Goal: Task Accomplishment & Management: Use online tool/utility

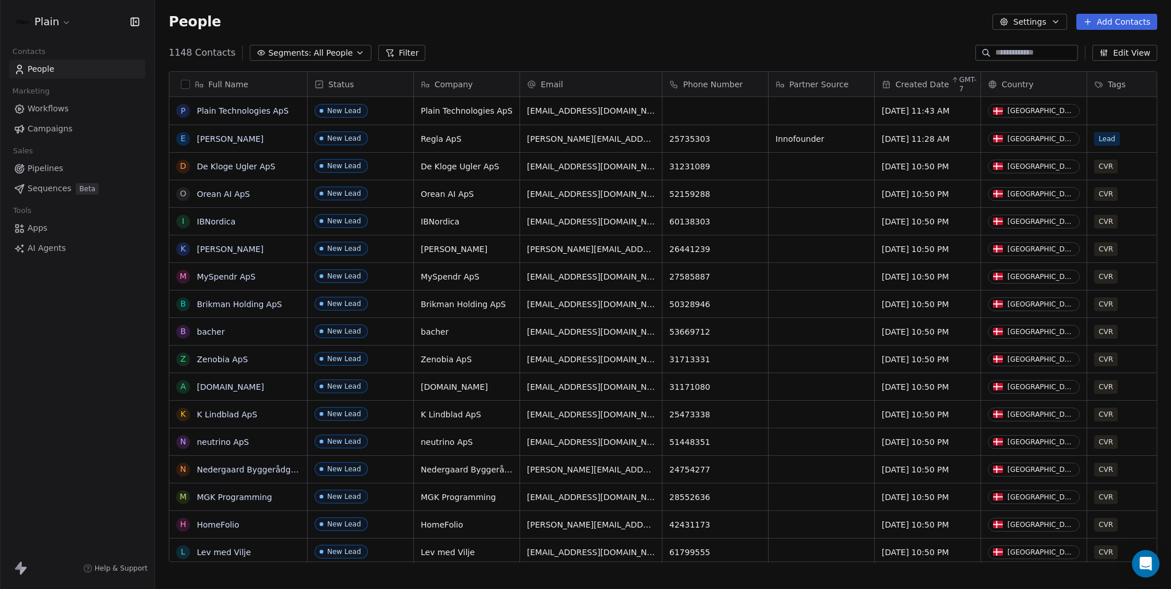
scroll to position [510, 1007]
click at [64, 24] on html "Plain Contacts People Marketing Workflows Campaigns Sales Pipelines Sequences B…" at bounding box center [585, 294] width 1171 height 589
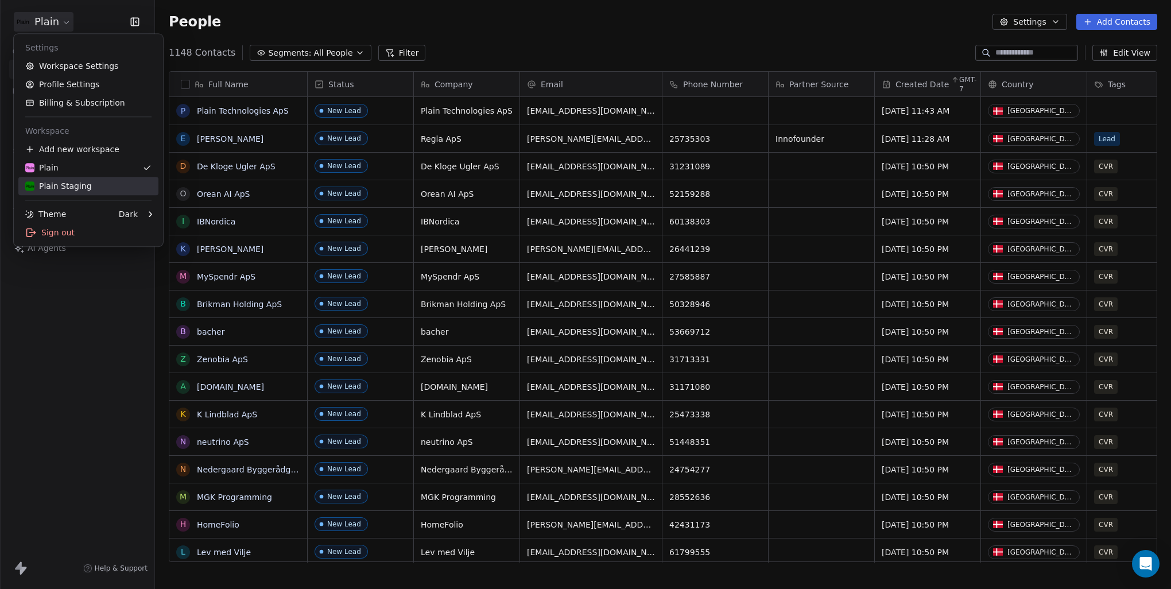
click at [84, 185] on div "Plain Staging" at bounding box center [58, 185] width 67 height 11
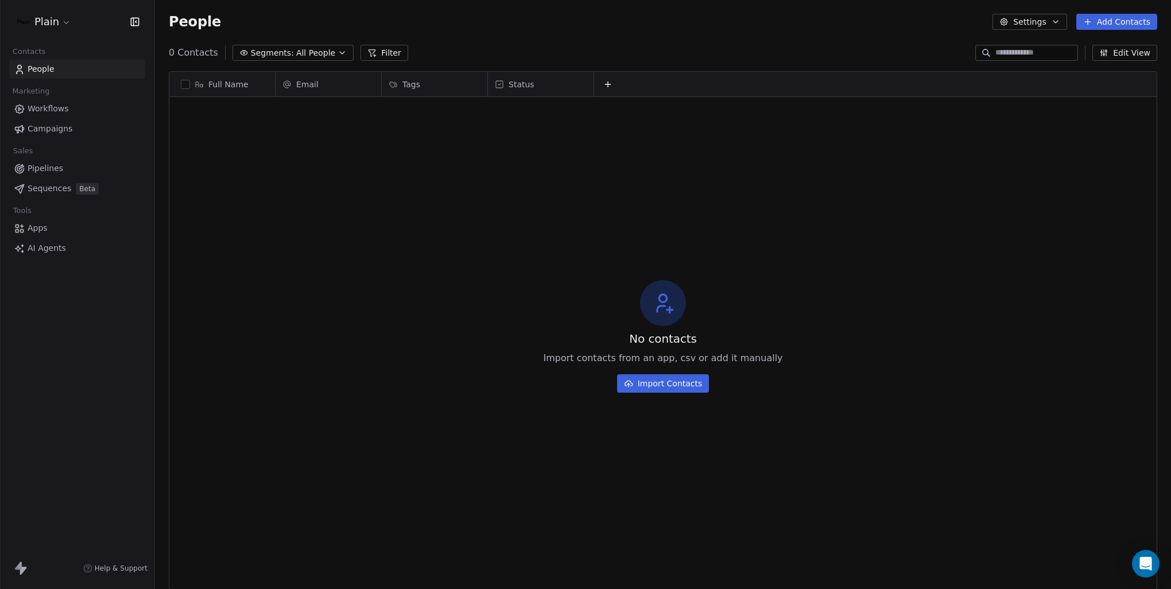
scroll to position [510, 1007]
click at [69, 232] on link "Apps" at bounding box center [77, 228] width 136 height 19
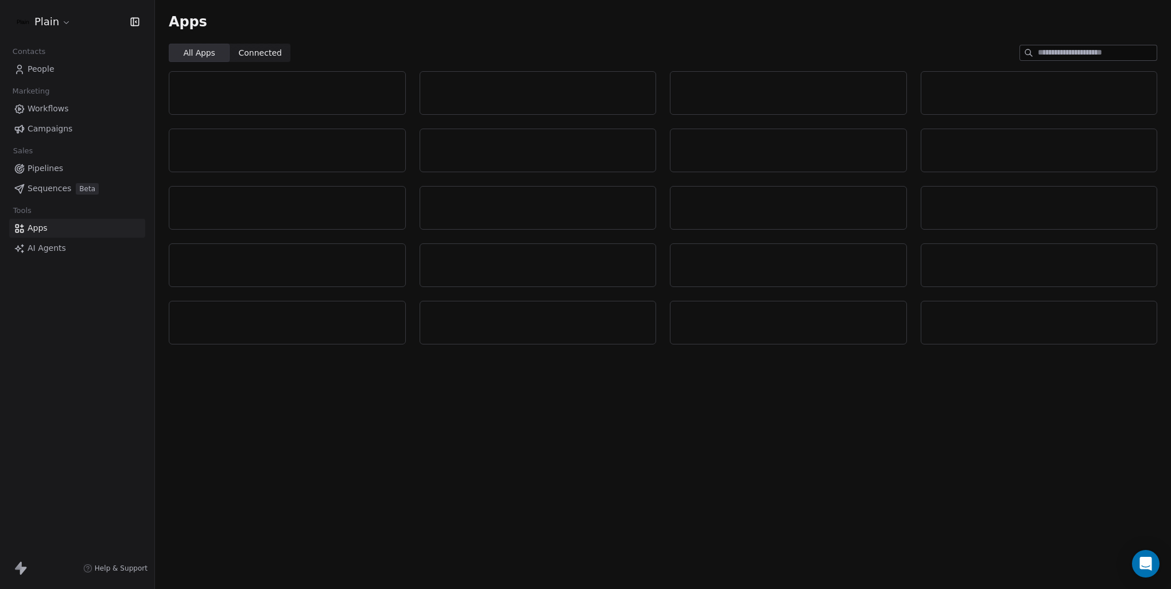
click at [240, 52] on span "Connected" at bounding box center [260, 53] width 43 height 12
click at [59, 27] on html "Plain Contacts People Marketing Workflows Campaigns Sales Pipelines Sequences B…" at bounding box center [585, 294] width 1171 height 589
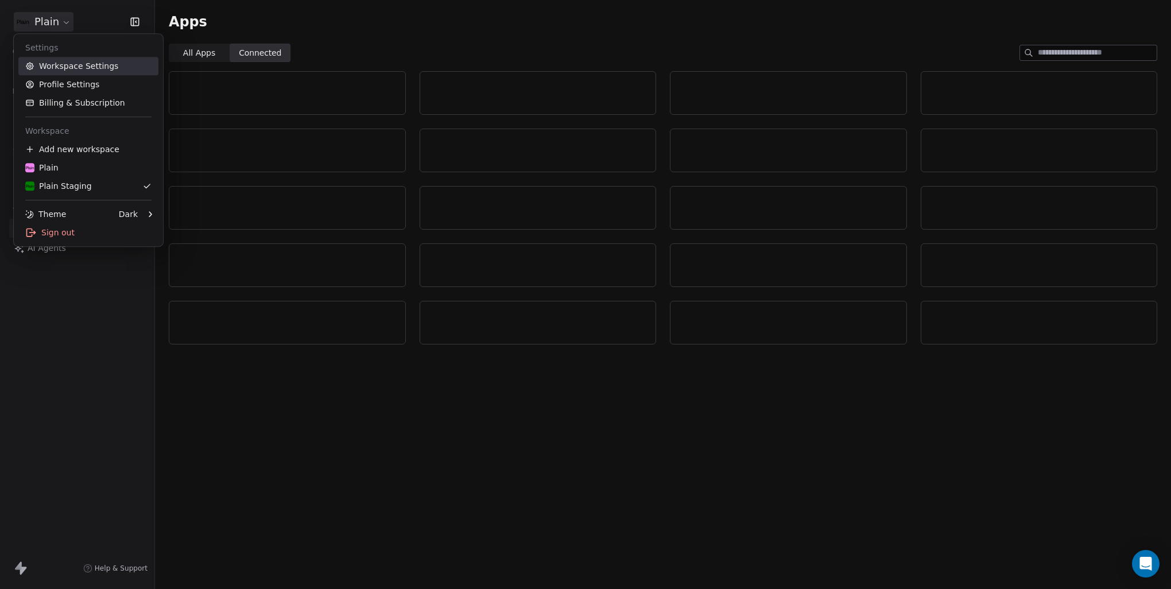
click at [106, 69] on link "Workspace Settings" at bounding box center [88, 66] width 140 height 18
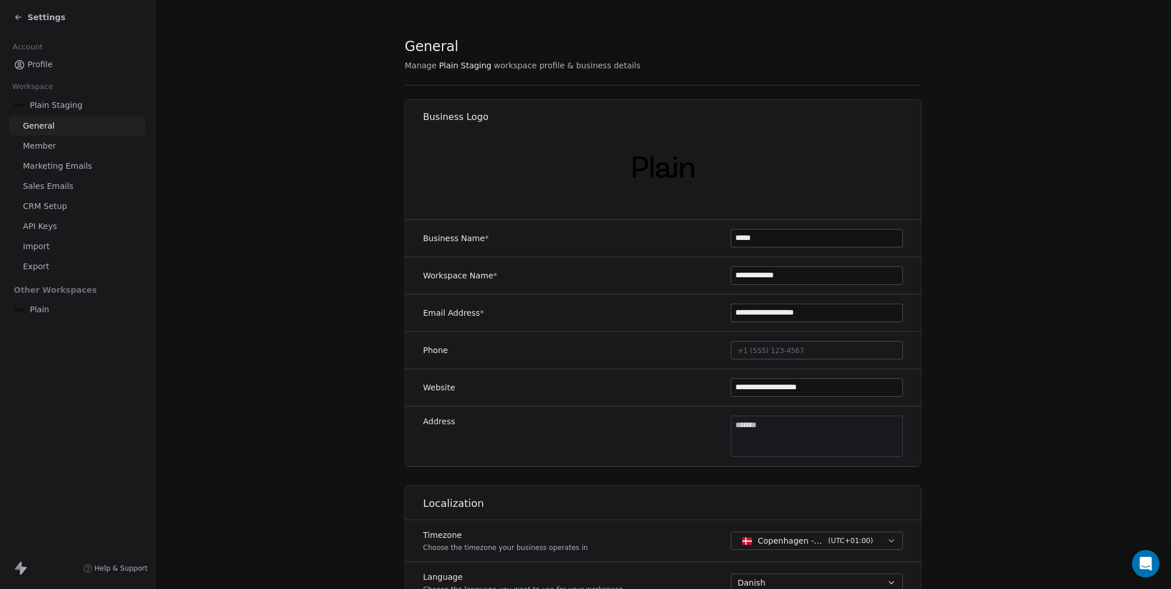
click at [80, 218] on link "API Keys" at bounding box center [77, 226] width 136 height 19
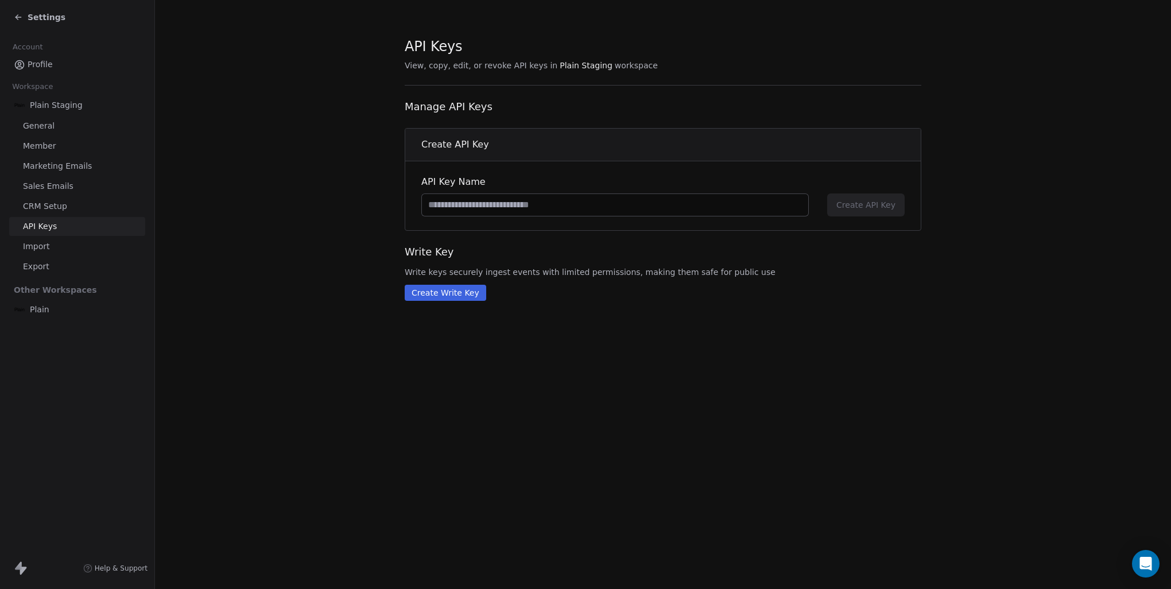
click at [492, 207] on input at bounding box center [615, 205] width 386 height 22
click at [603, 206] on input at bounding box center [615, 205] width 386 height 22
type input "**********"
click at [884, 212] on button "Create API Key" at bounding box center [866, 205] width 78 height 23
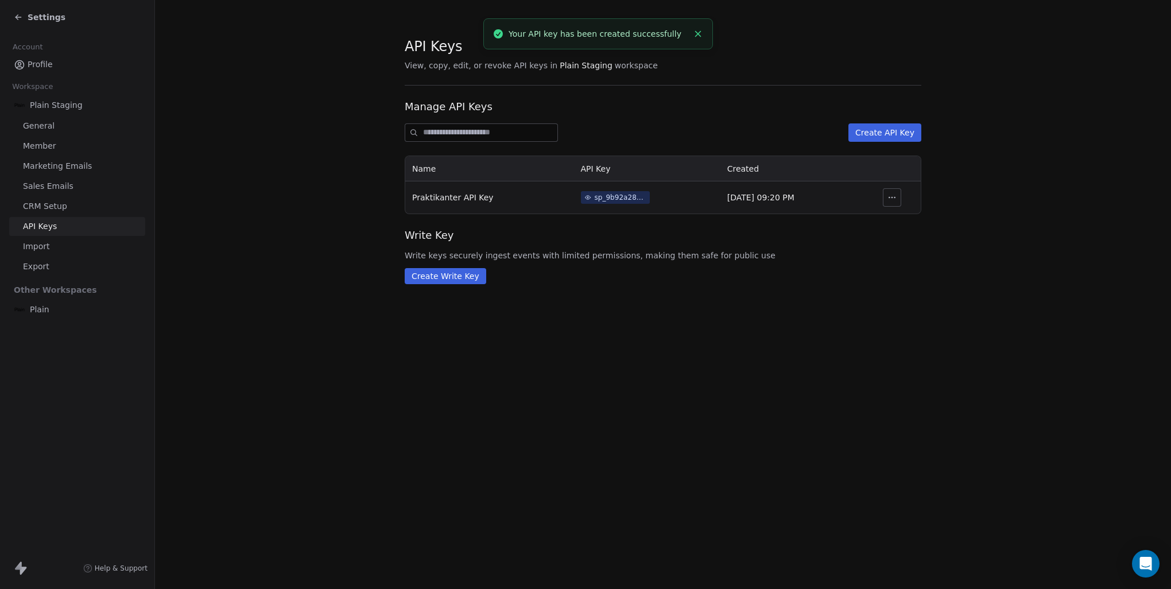
click at [595, 198] on div "sp_9b92a2864365467e877cb9d7e564abae" at bounding box center [621, 197] width 52 height 10
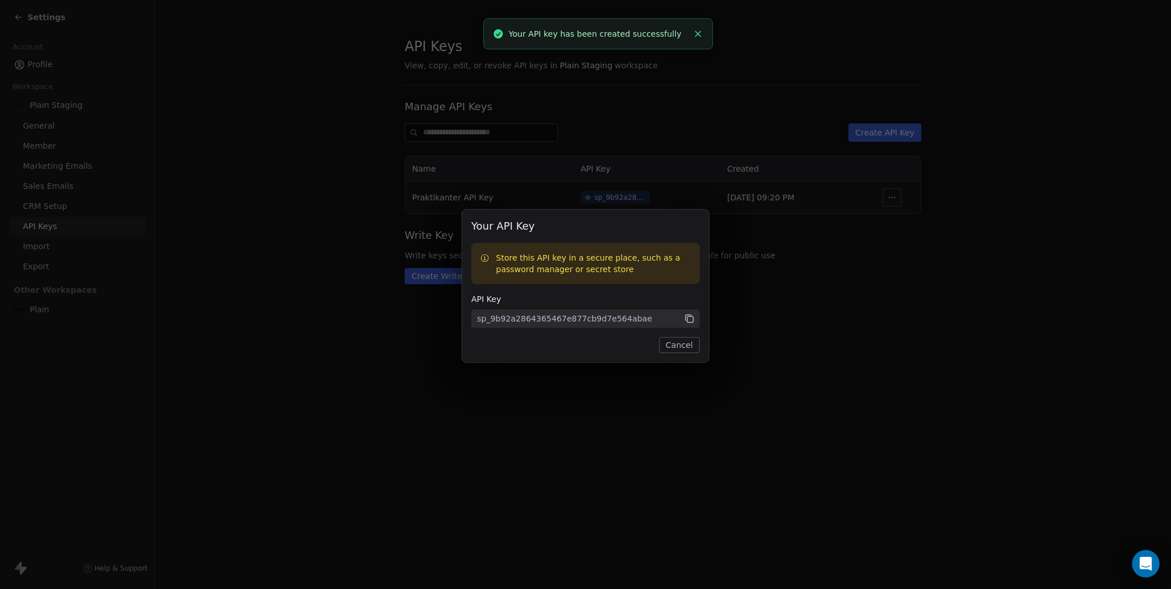
click at [690, 319] on icon at bounding box center [689, 319] width 10 height 10
